Goal: Information Seeking & Learning: Check status

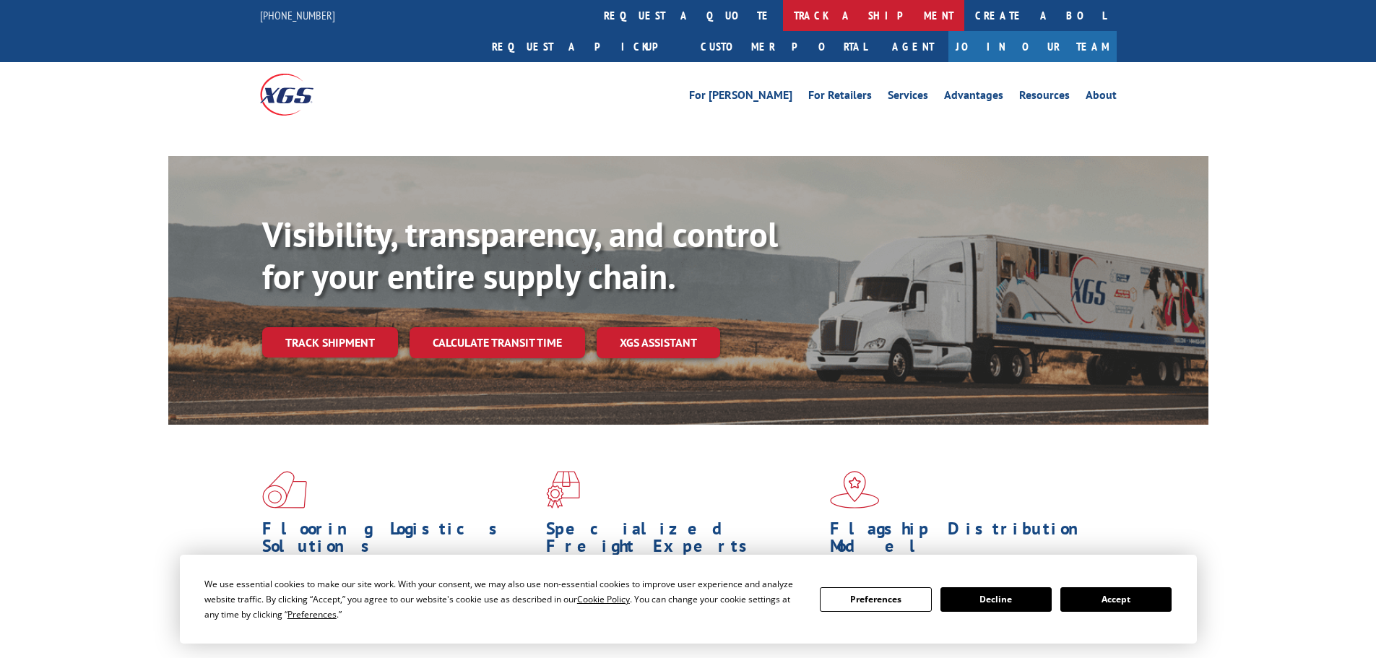
click at [783, 11] on link "track a shipment" at bounding box center [873, 15] width 181 height 31
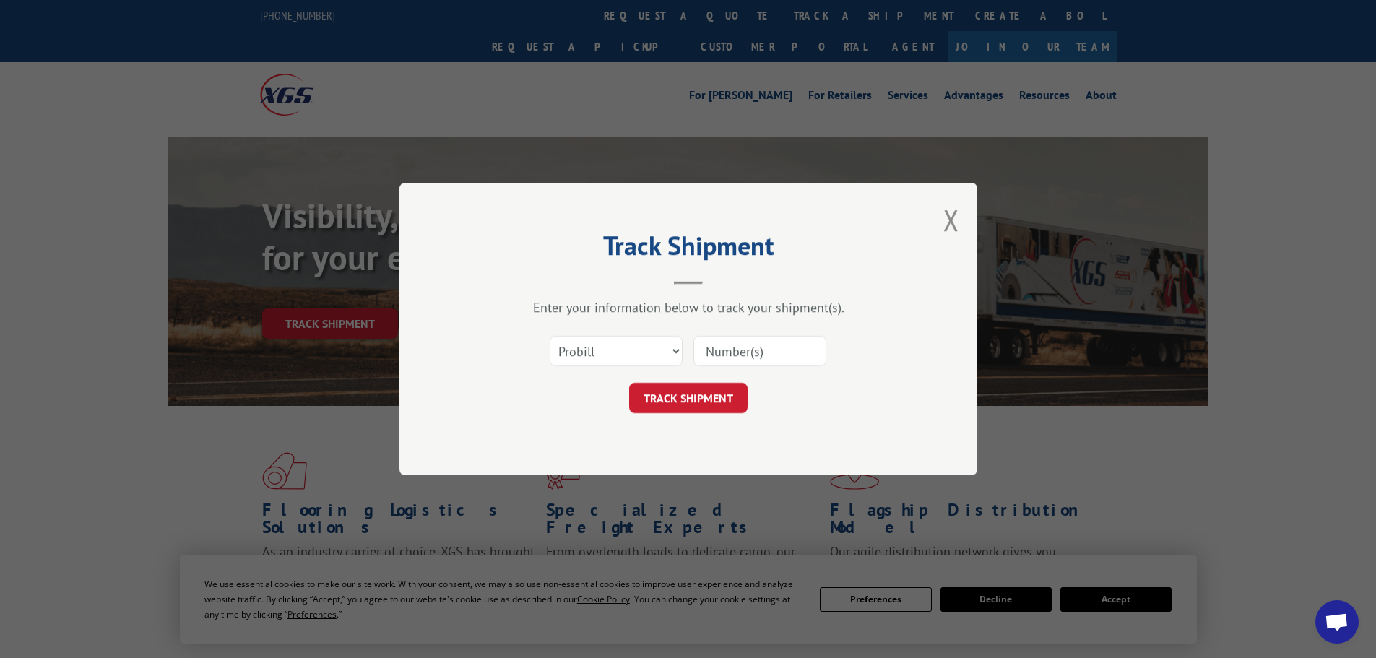
click at [598, 363] on select "Select category... Probill BOL PO" at bounding box center [616, 351] width 133 height 30
select select "bol"
click at [550, 336] on select "Select category... Probill BOL PO" at bounding box center [616, 351] width 133 height 30
click at [739, 374] on div "Select category... Probill BOL PO" at bounding box center [688, 351] width 433 height 48
click at [749, 337] on input at bounding box center [759, 351] width 133 height 30
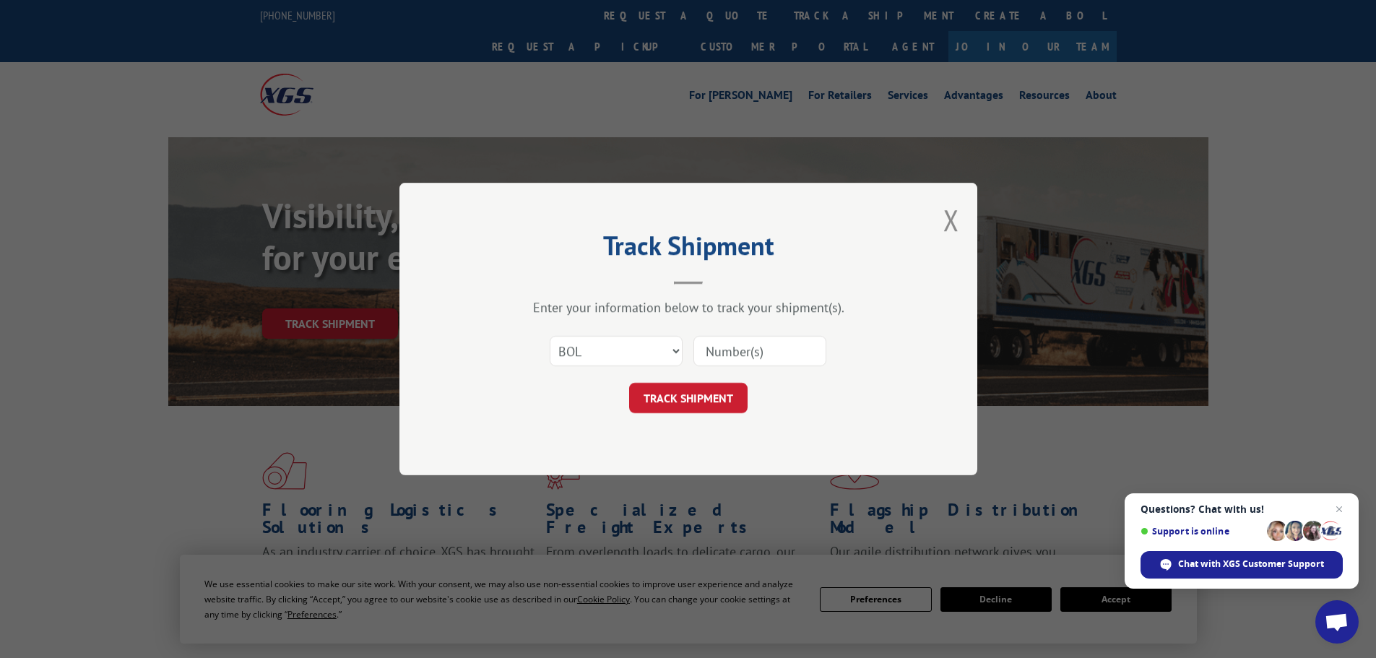
paste input "IND0007216318-001"
type input "IND0007216318-001"
click button "TRACK SHIPMENT" at bounding box center [688, 398] width 118 height 30
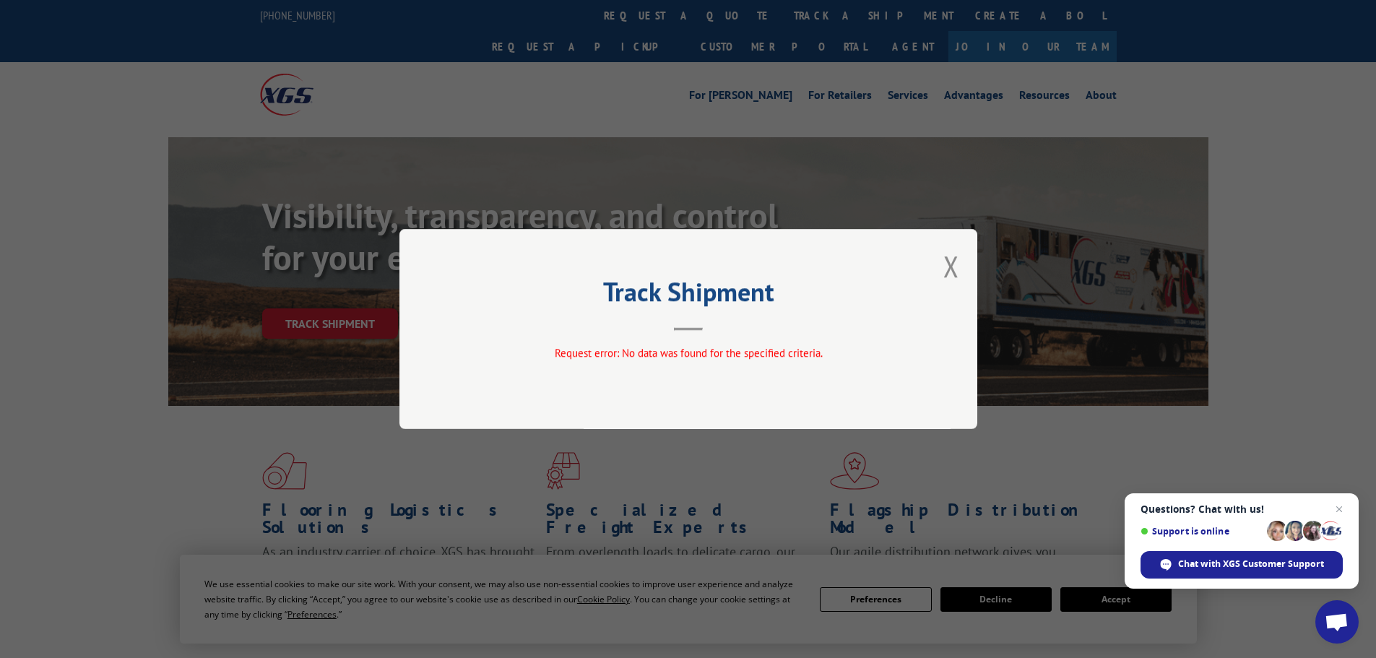
click at [963, 266] on div "Track Shipment Request error: No data was found for the specified criteria." at bounding box center [688, 329] width 578 height 200
click at [939, 266] on div "Track Shipment Request error: No data was found for the specified criteria." at bounding box center [688, 329] width 578 height 200
click at [956, 266] on button "Close modal" at bounding box center [951, 266] width 16 height 38
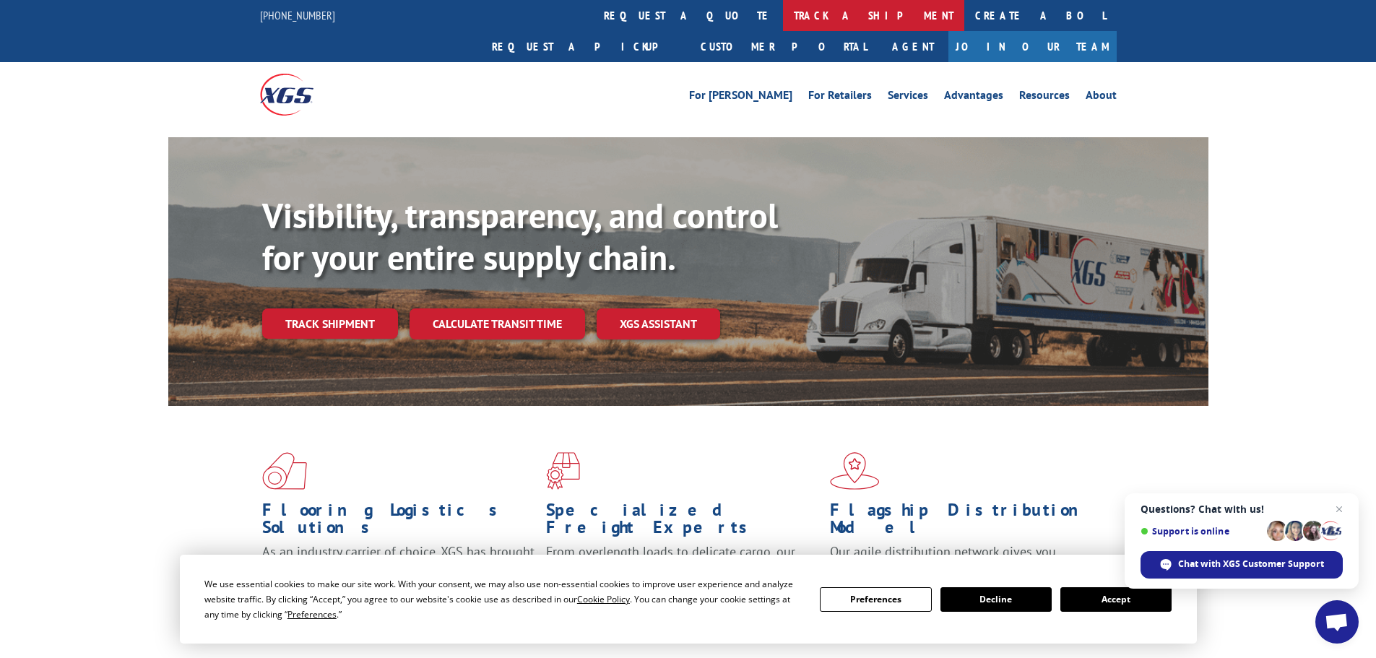
click at [783, 15] on link "track a shipment" at bounding box center [873, 15] width 181 height 31
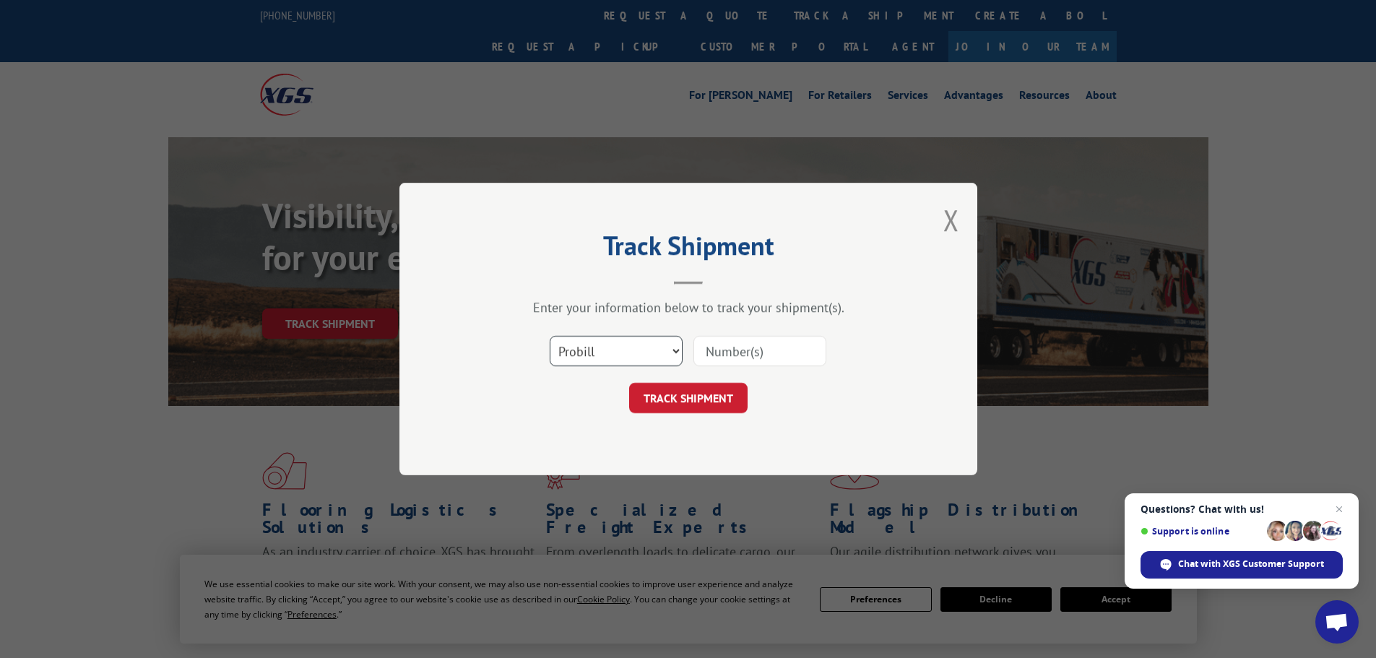
click at [643, 347] on select "Select category... Probill BOL PO" at bounding box center [616, 351] width 133 height 30
select select "bol"
click at [550, 336] on select "Select category... Probill BOL PO" at bounding box center [616, 351] width 133 height 30
click at [715, 352] on input at bounding box center [759, 351] width 133 height 30
paste input "IND0007216318-001"
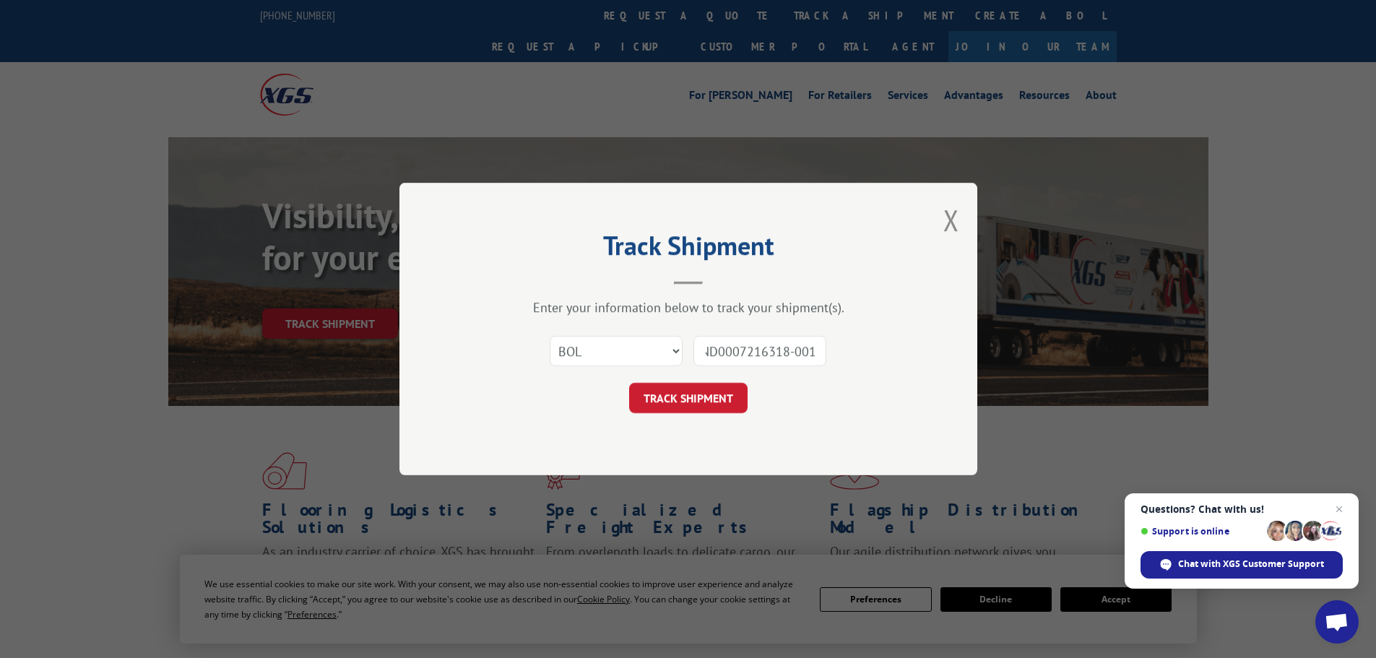
drag, startPoint x: 789, startPoint y: 355, endPoint x: 872, endPoint y: 352, distance: 83.1
click at [877, 355] on div "Select category... Probill BOL PO IND0007216318-001" at bounding box center [688, 351] width 433 height 48
type input "IND0007216318"
click button "TRACK SHIPMENT" at bounding box center [688, 398] width 118 height 30
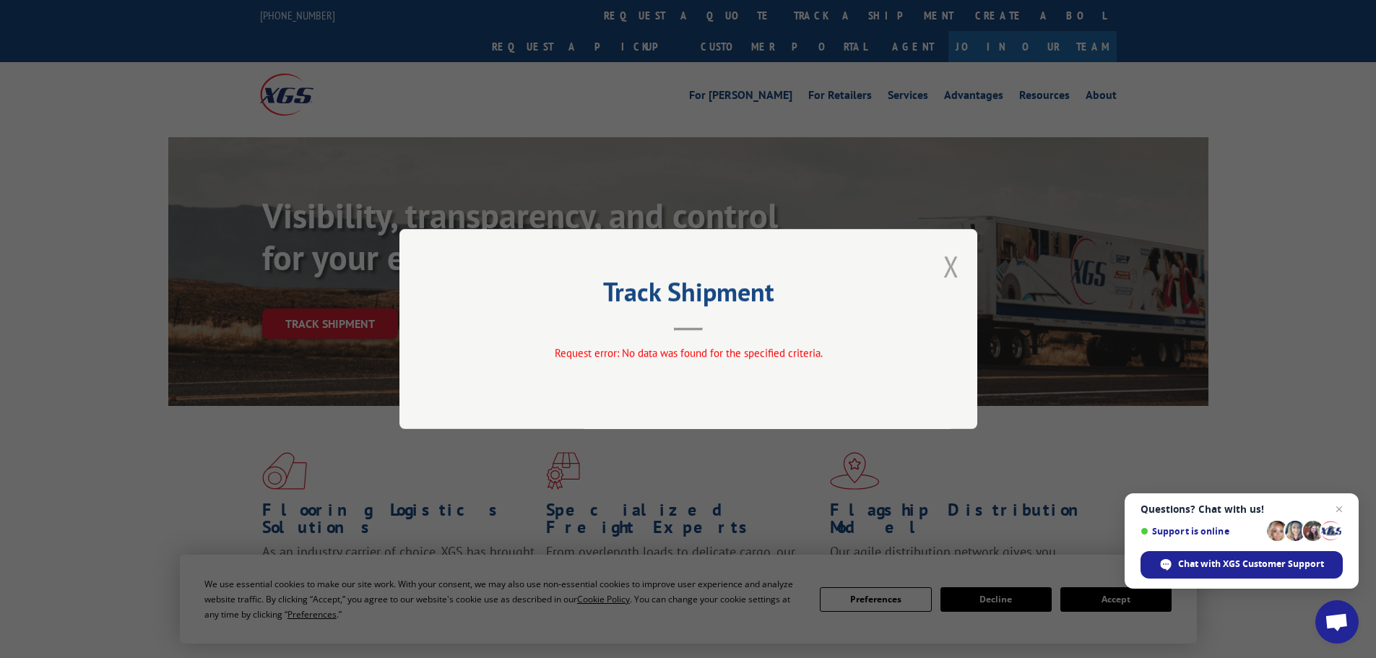
click at [946, 273] on button "Close modal" at bounding box center [951, 266] width 16 height 38
